Goal: Task Accomplishment & Management: Manage account settings

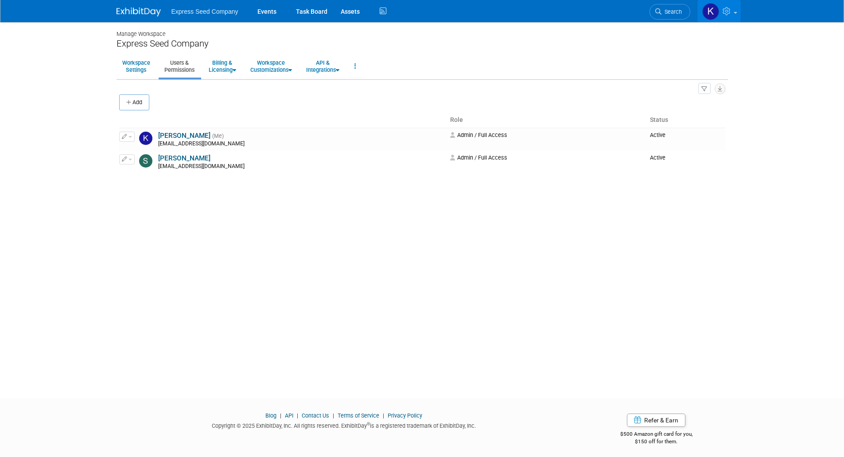
click at [711, 15] on img at bounding box center [710, 11] width 17 height 17
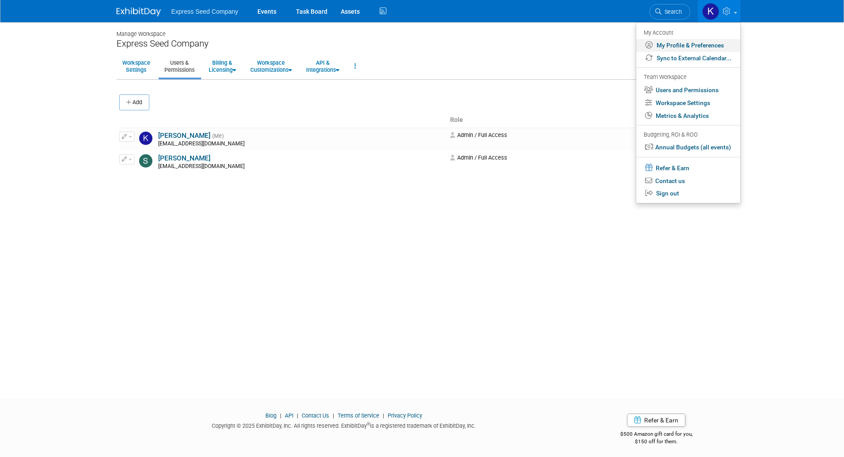
click at [686, 46] on link "My Profile & Preferences" at bounding box center [688, 45] width 104 height 13
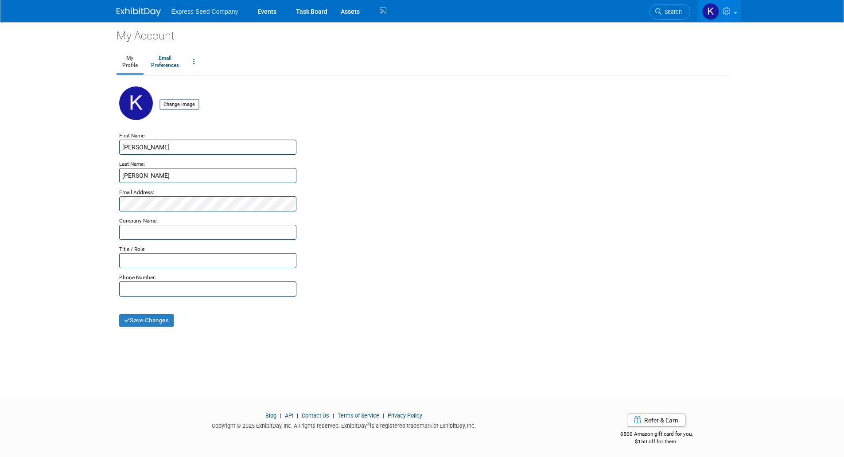
click at [723, 15] on icon at bounding box center [727, 11] width 10 height 8
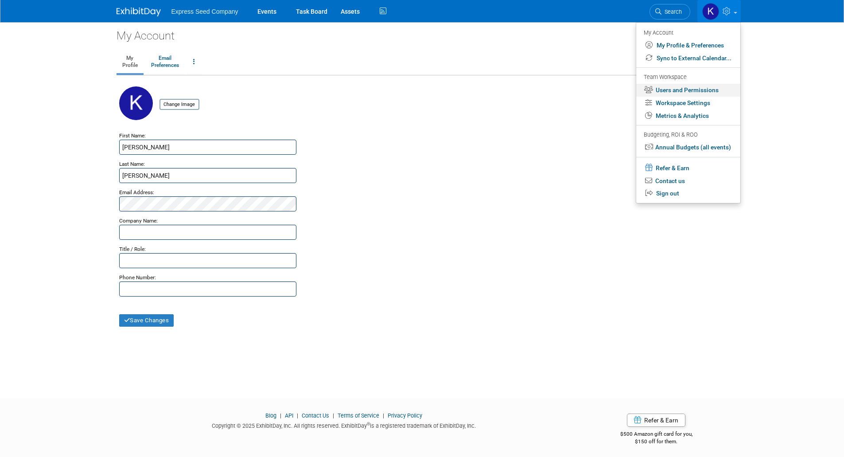
click at [659, 91] on link "Users and Permissions" at bounding box center [688, 90] width 104 height 13
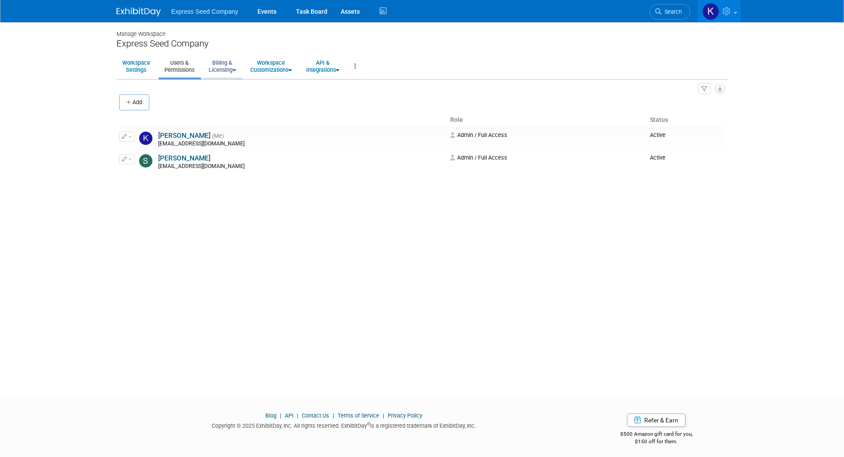
click at [231, 68] on link "Billing & Licensing" at bounding box center [222, 66] width 39 height 22
click at [228, 85] on link "Manage Plan / Subscription" at bounding box center [243, 86] width 80 height 13
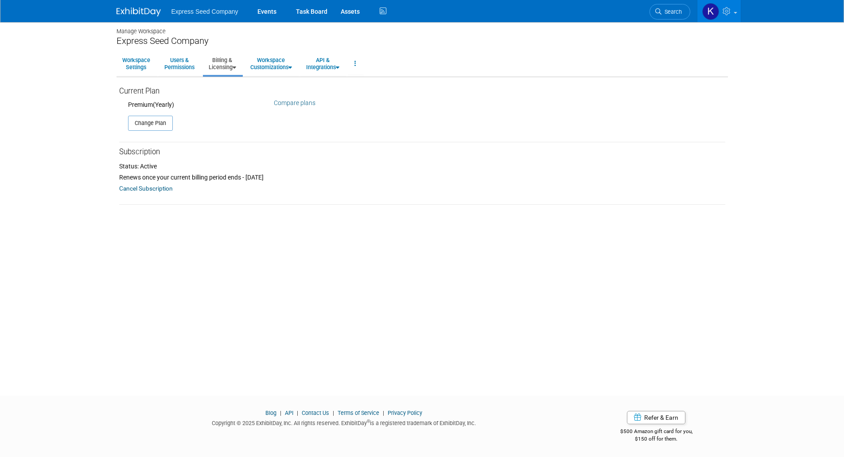
scroll to position [4, 0]
click at [150, 120] on button "Change Plan" at bounding box center [150, 122] width 45 height 15
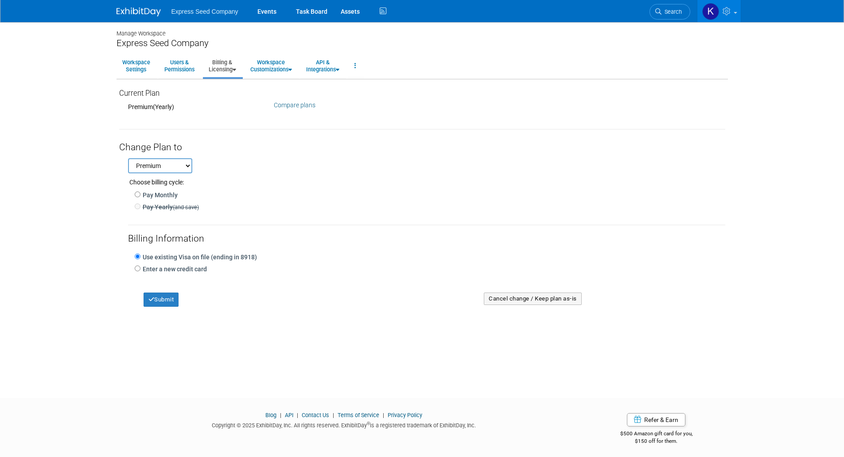
scroll to position [0, 0]
